Goal: Information Seeking & Learning: Understand process/instructions

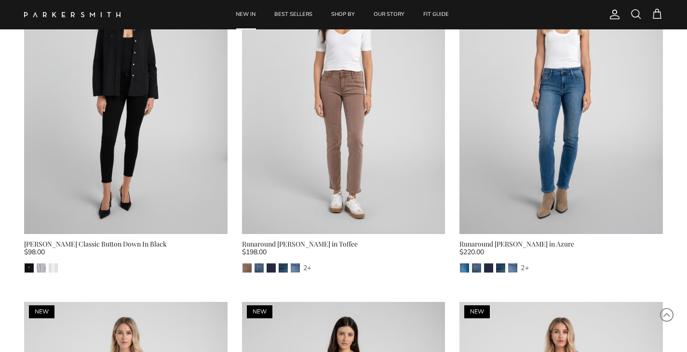
scroll to position [814, 0]
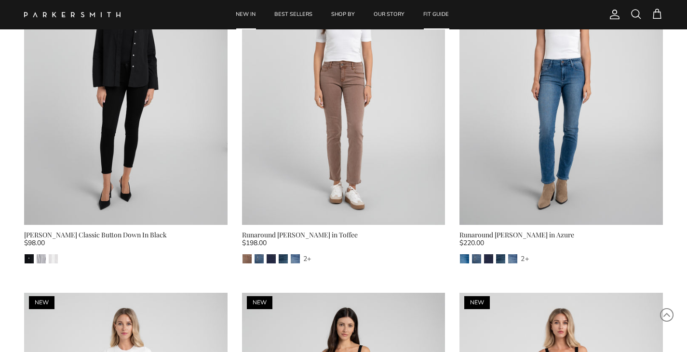
click at [443, 15] on link "FIT GUIDE" at bounding box center [435, 14] width 43 height 29
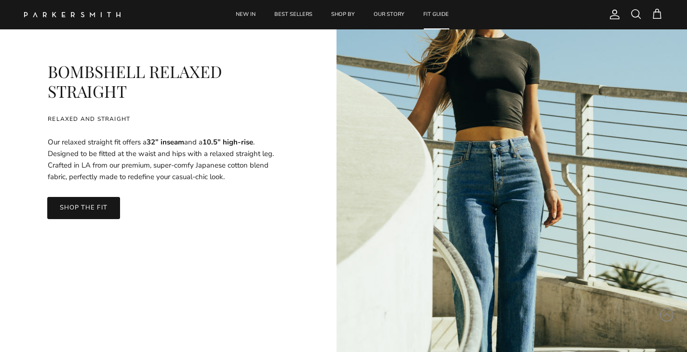
scroll to position [2862, 0]
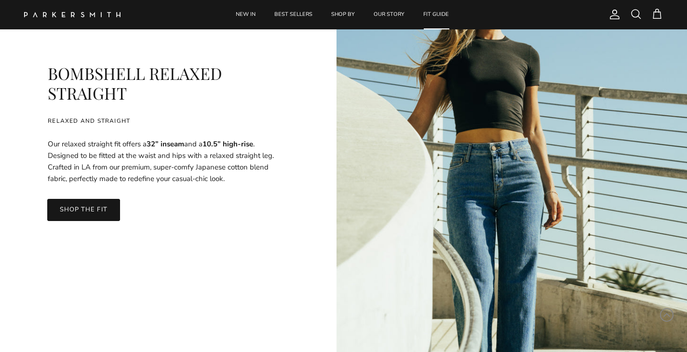
click at [93, 205] on link "SHOP THE FIT" at bounding box center [83, 210] width 72 height 22
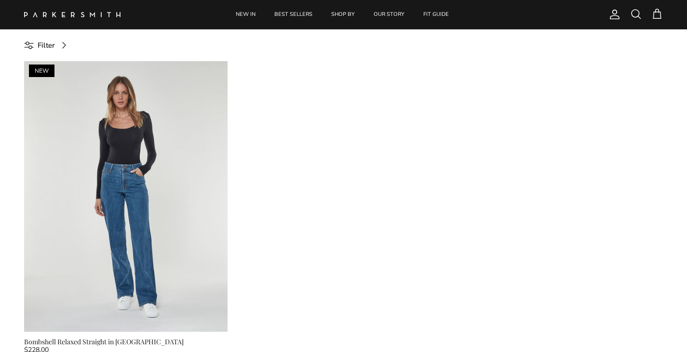
scroll to position [12, 0]
